Goal: Information Seeking & Learning: Learn about a topic

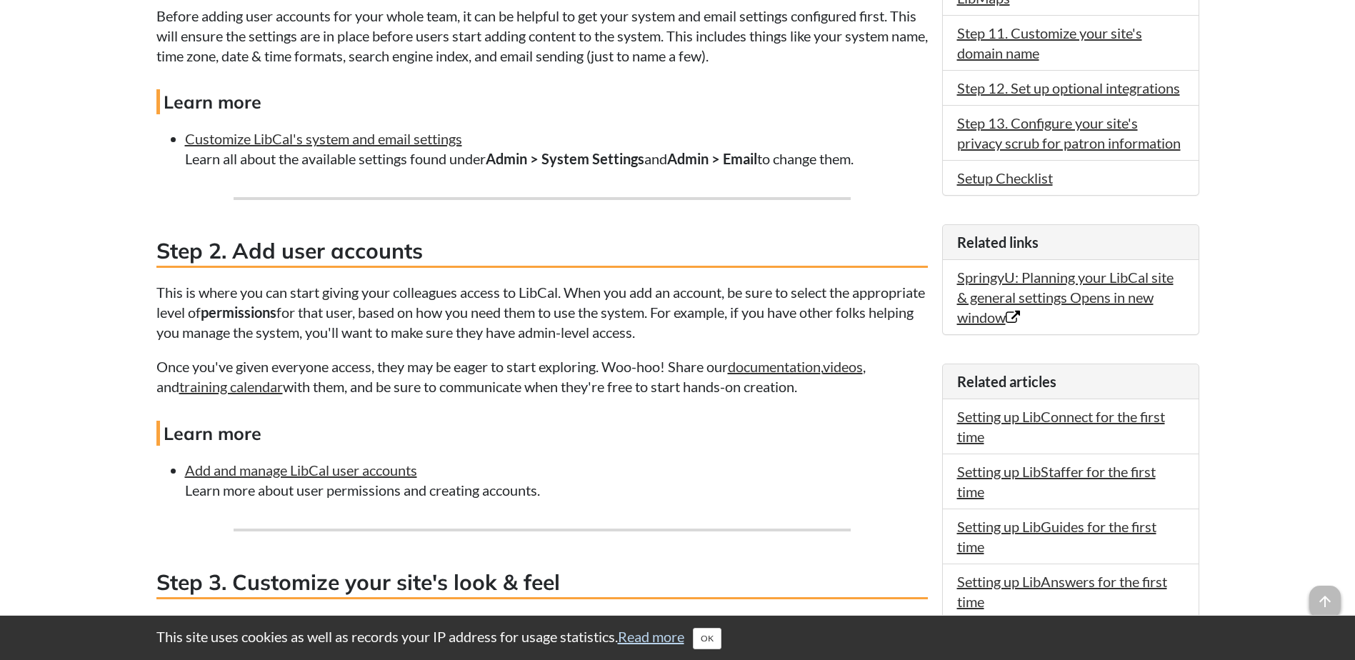
scroll to position [1071, 0]
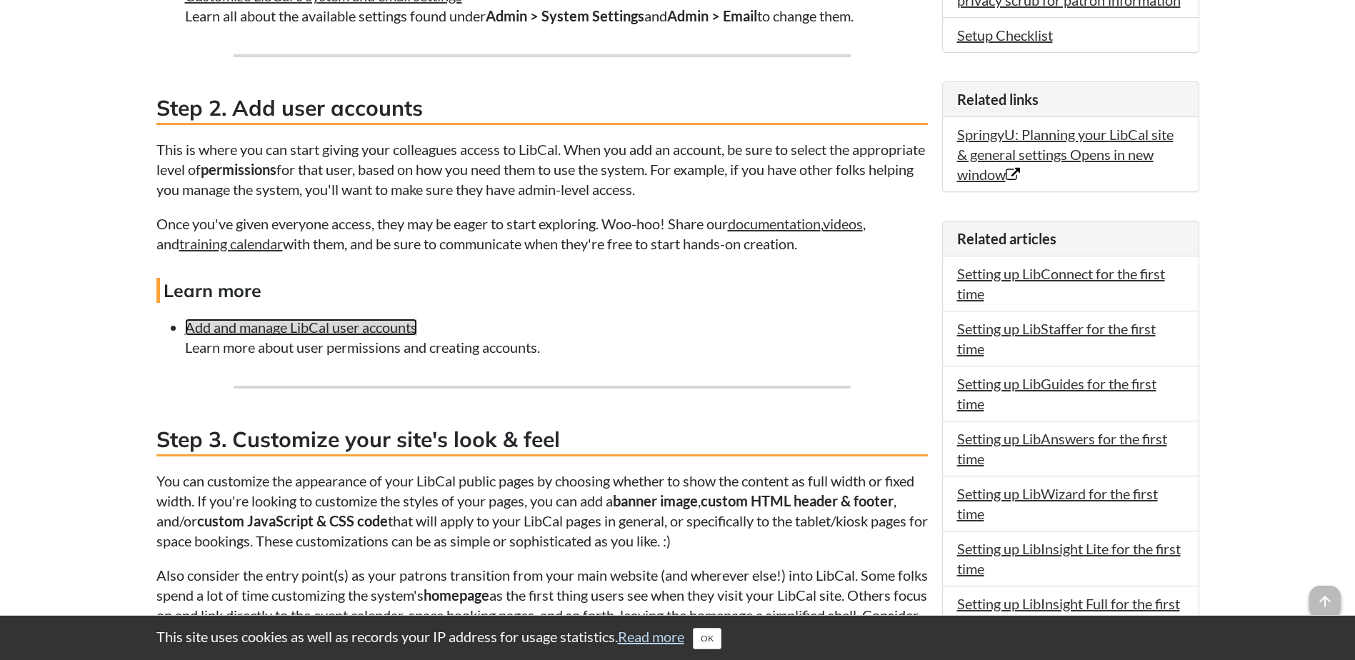
click at [343, 330] on link "Add and manage LibCal user accounts" at bounding box center [301, 326] width 232 height 17
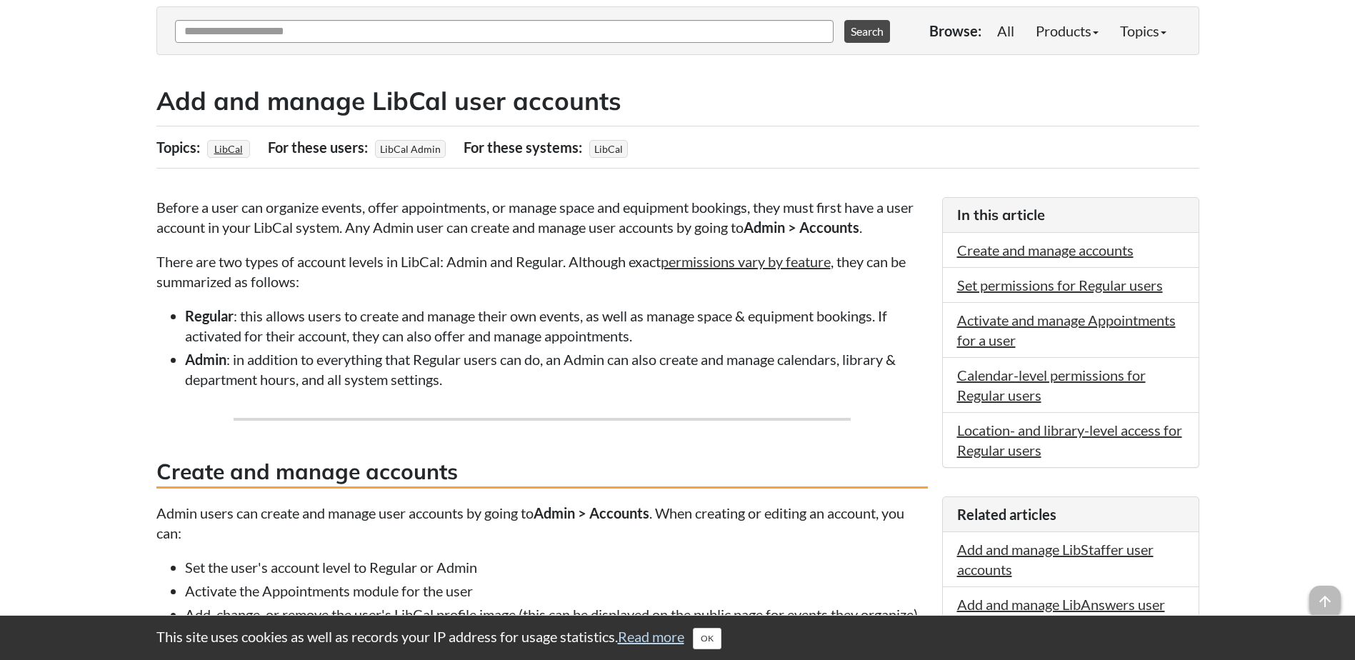
scroll to position [71, 0]
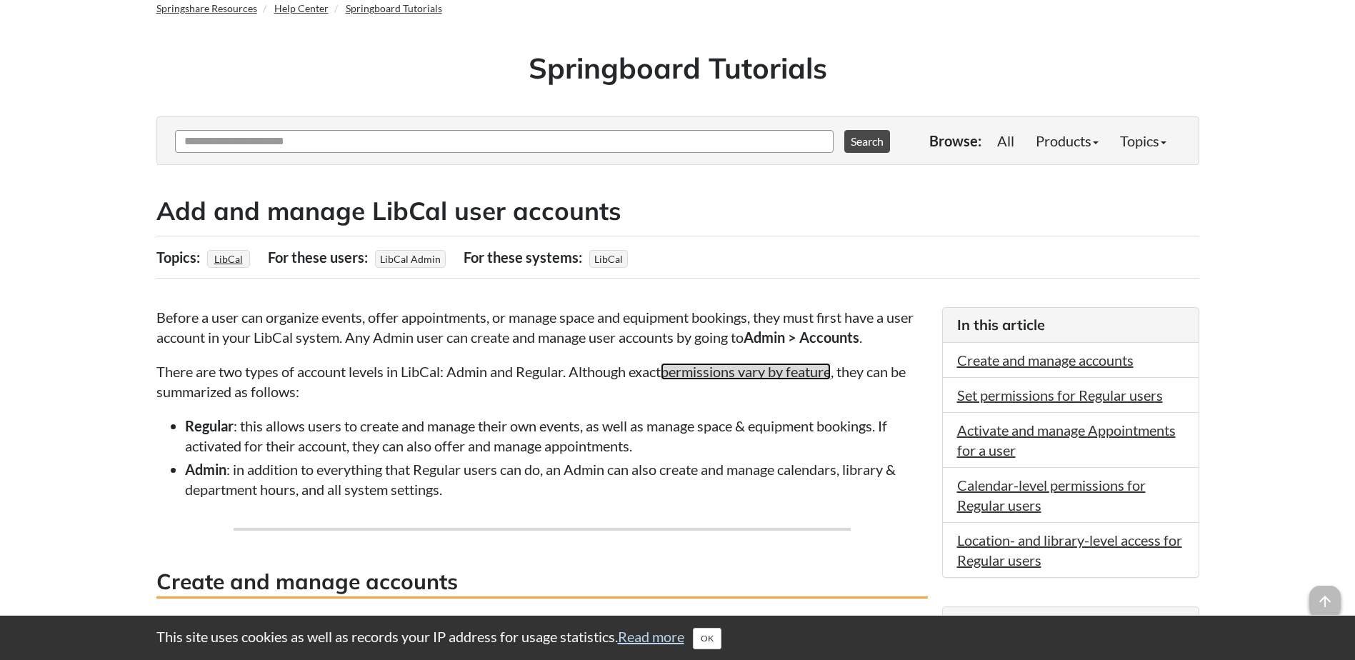
click at [709, 376] on link "permissions vary by feature" at bounding box center [746, 371] width 170 height 17
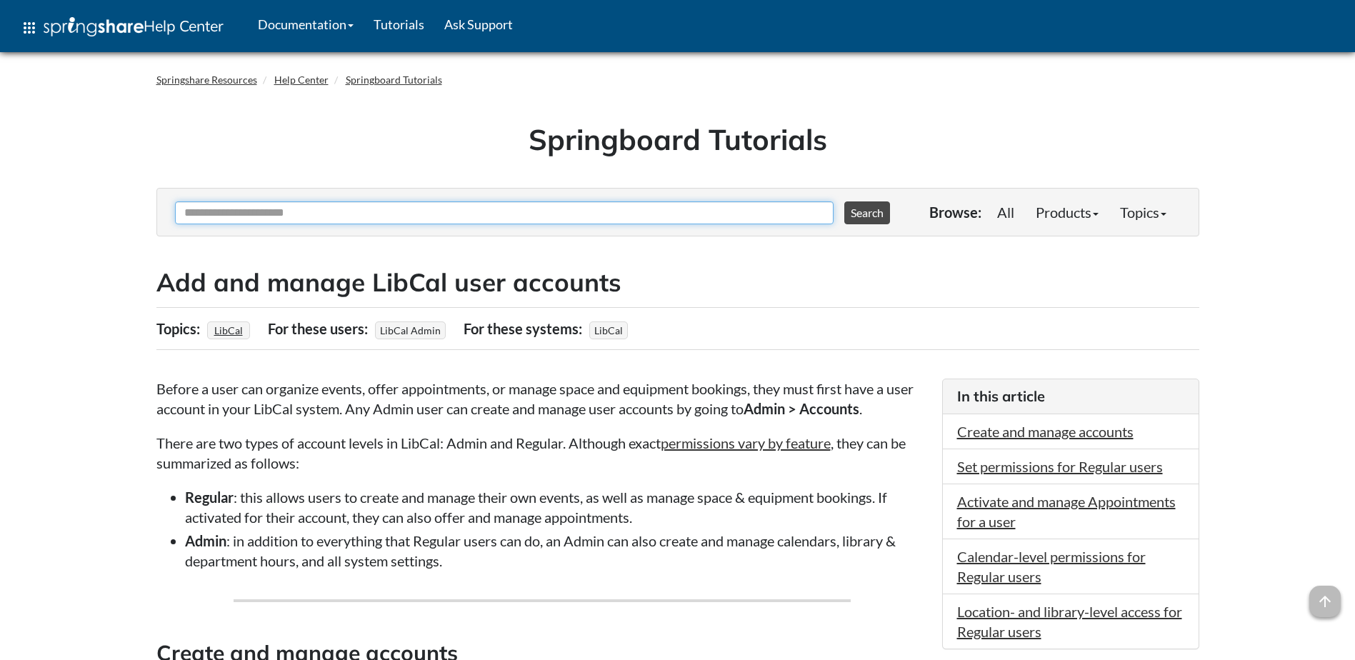
click at [251, 215] on input "Ask Another Question" at bounding box center [504, 212] width 658 height 23
type input "**********"
click at [844, 201] on button "Search" at bounding box center [867, 212] width 46 height 23
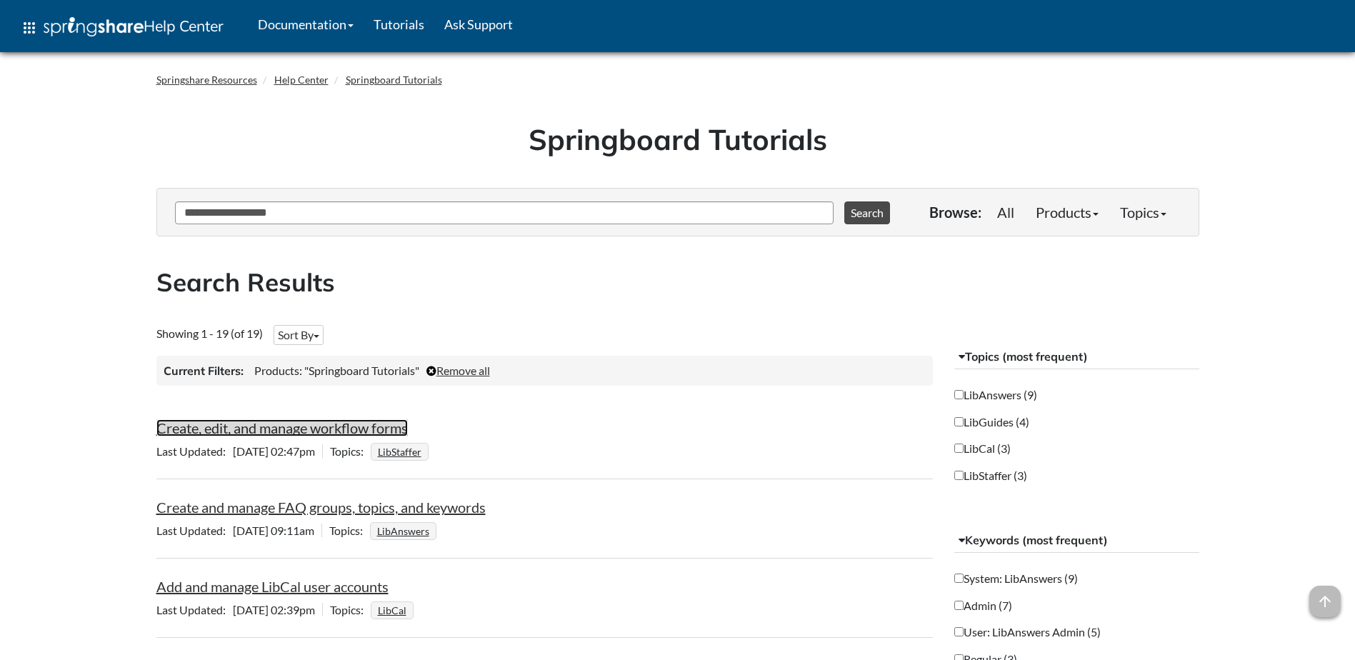
click at [303, 430] on link "Create, edit, and manage workflow forms" at bounding box center [281, 427] width 251 height 17
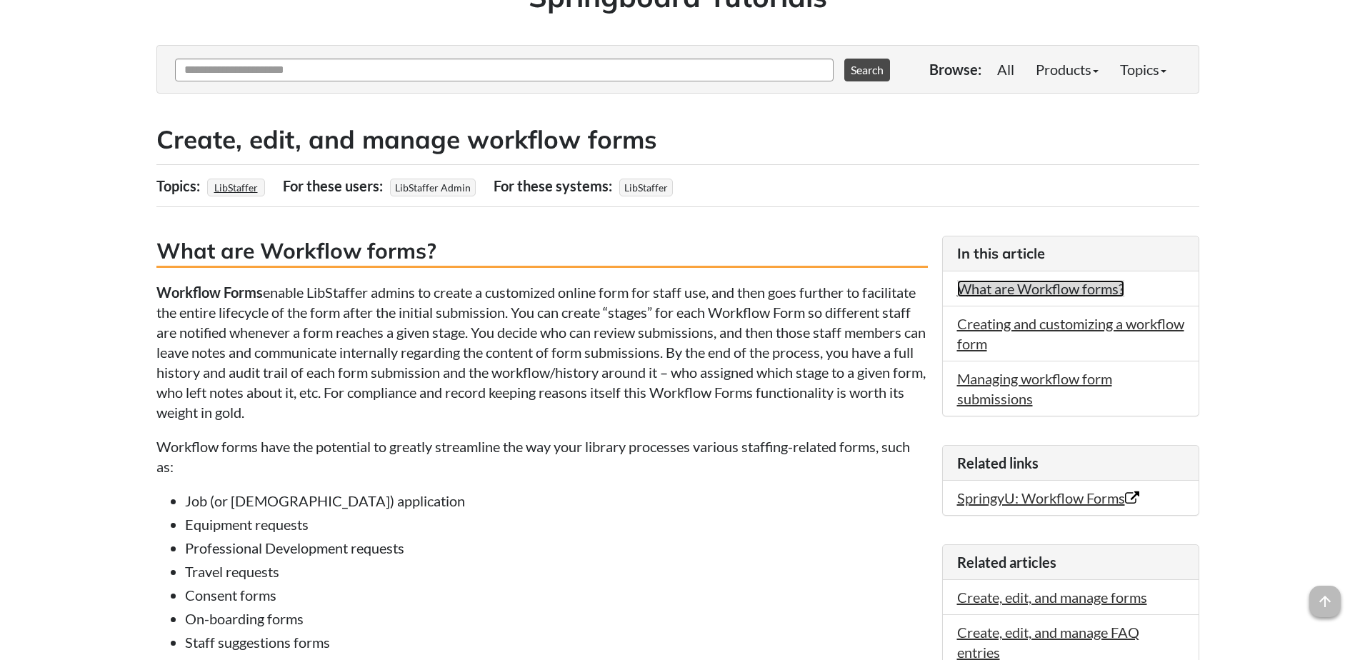
click at [1028, 289] on link "What are Workflow forms?" at bounding box center [1040, 288] width 167 height 17
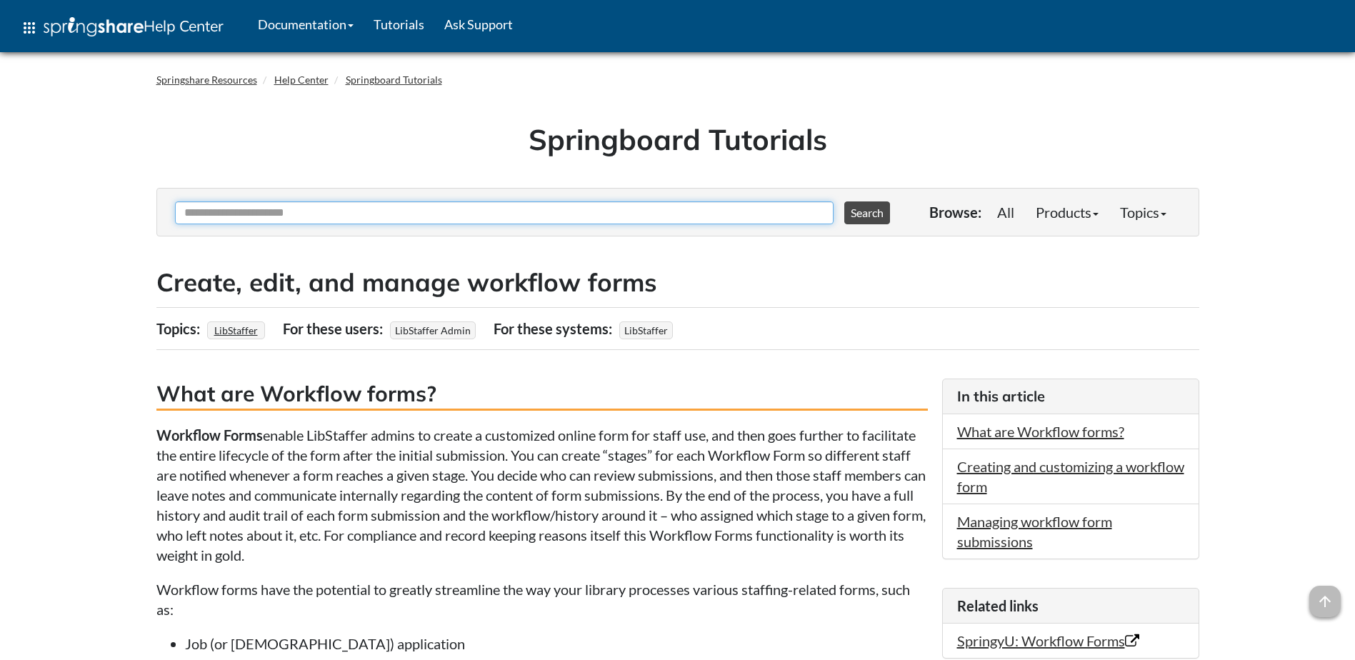
click at [269, 213] on input "Ask Another Question" at bounding box center [504, 212] width 658 height 23
type input "*"
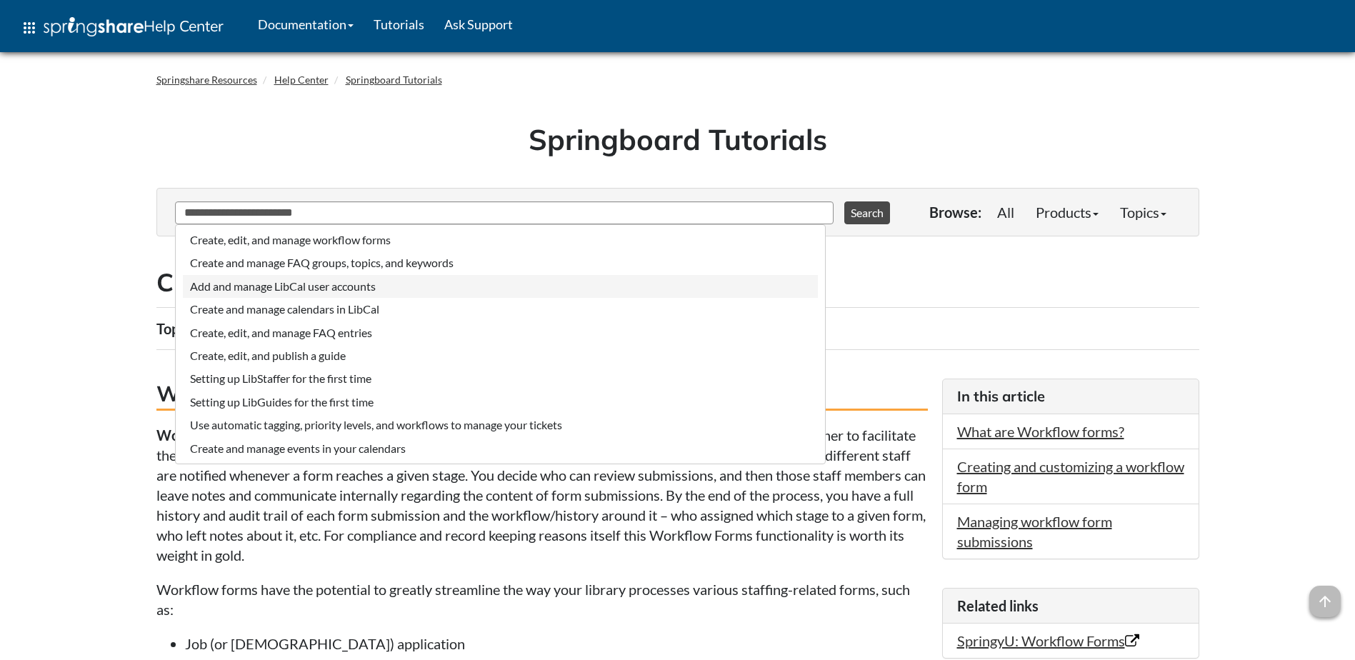
click at [236, 285] on li "Add and manage LibCal user accounts" at bounding box center [500, 286] width 635 height 23
type input "**********"
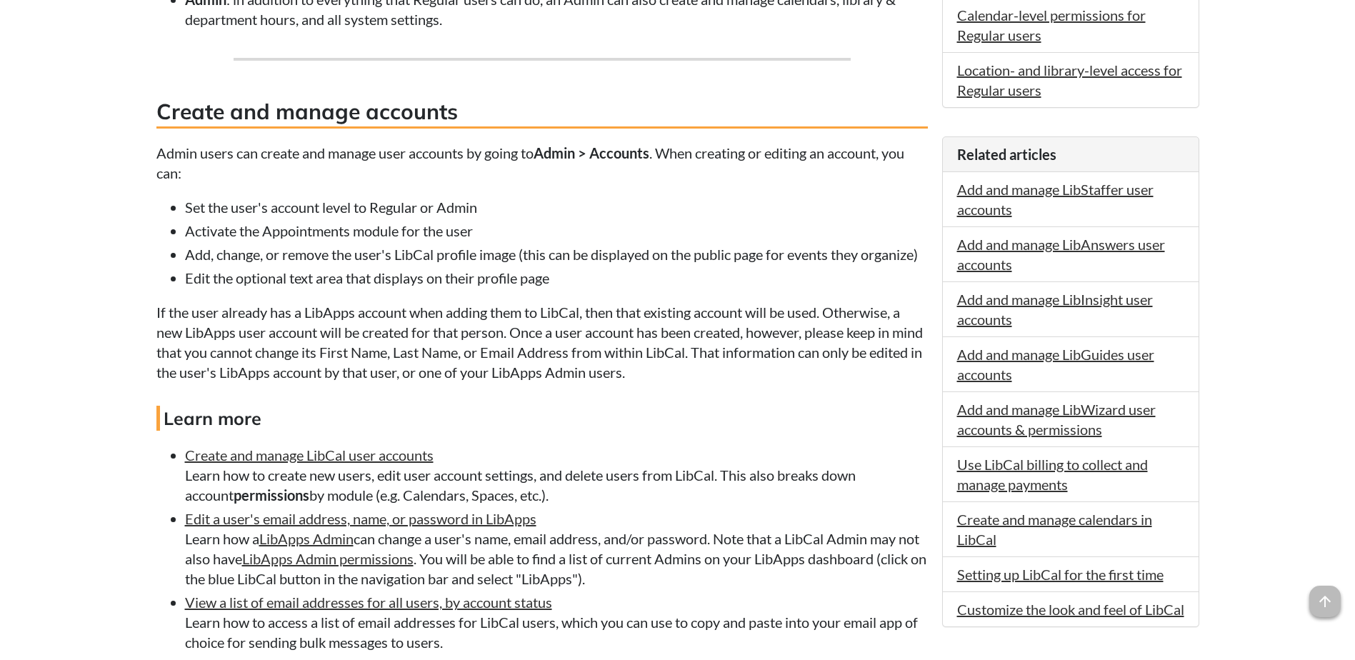
scroll to position [571, 0]
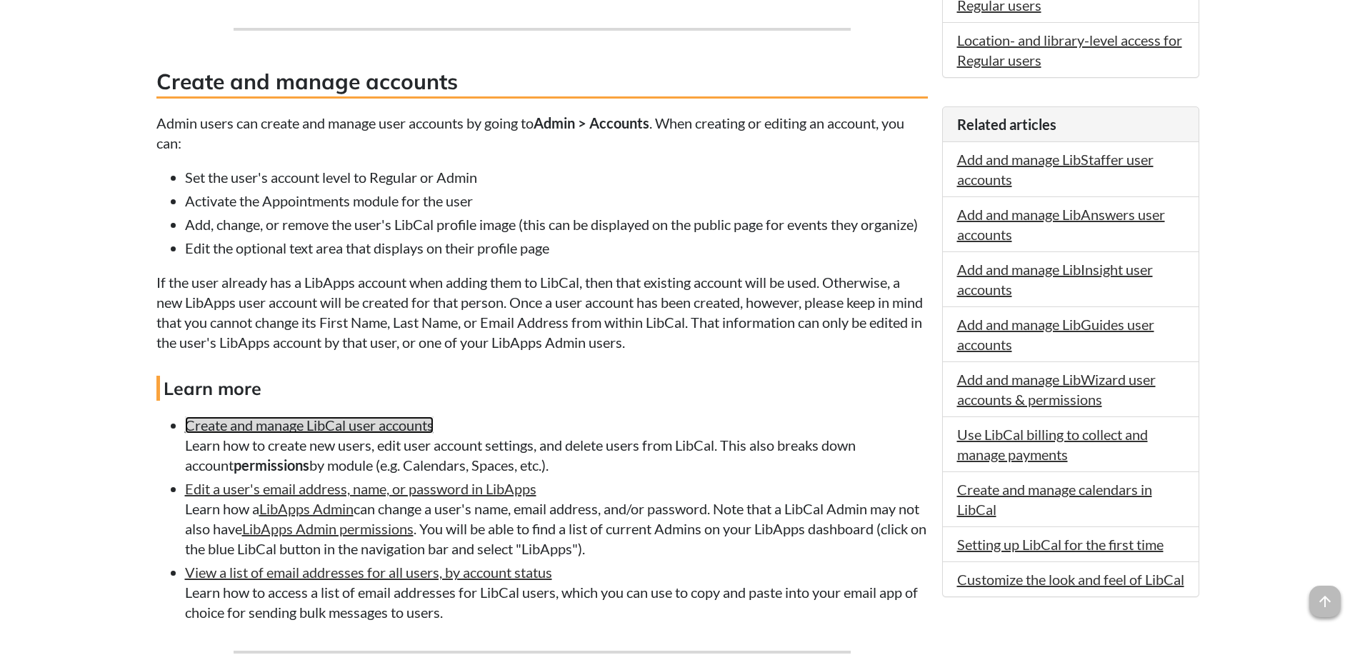
click at [369, 431] on link "Create and manage LibCal user accounts" at bounding box center [309, 424] width 249 height 17
